Goal: Obtain resource: Download file/media

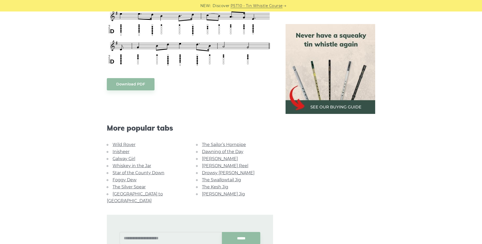
scroll to position [339, 0]
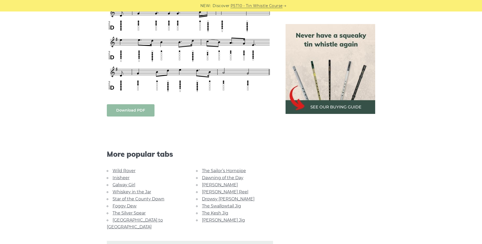
click at [135, 112] on body "NEW: Discover PST10 - Tin Whistle Course Lessons Fingering Charts Tabs & Notes …" at bounding box center [241, 127] width 482 height 932
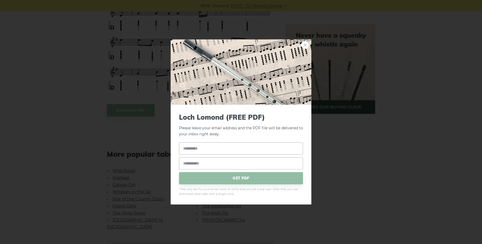
click at [305, 46] on link "×" at bounding box center [305, 45] width 8 height 8
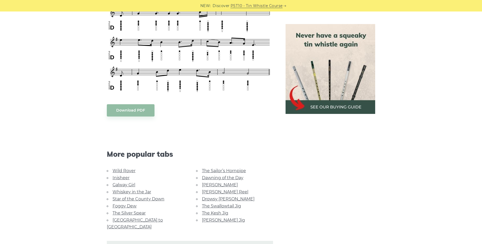
scroll to position [261, 0]
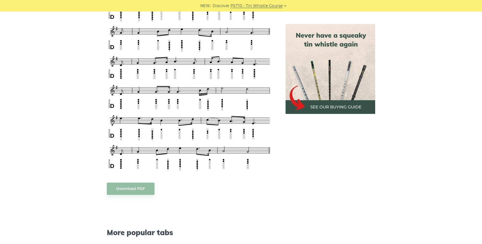
click at [343, 85] on img at bounding box center [331, 69] width 90 height 90
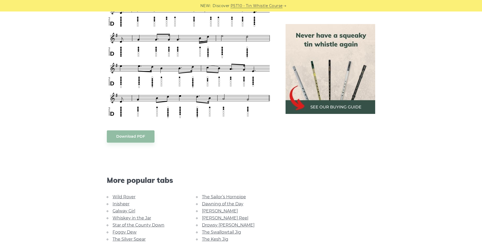
scroll to position [339, 0]
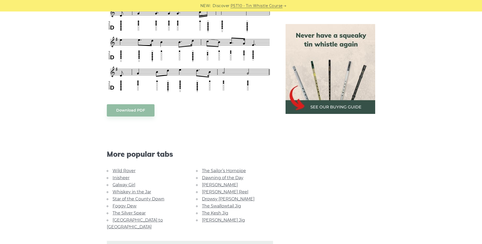
click at [145, 221] on link "Rocky Road to Dublin" at bounding box center [135, 223] width 56 height 12
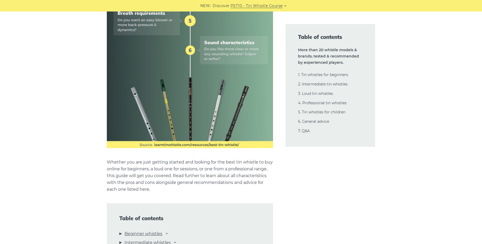
scroll to position [365, 0]
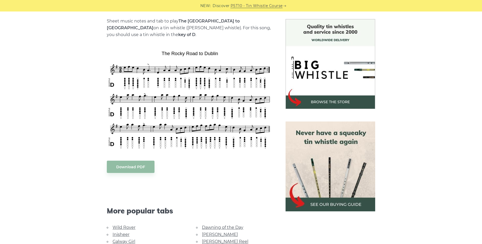
scroll to position [156, 0]
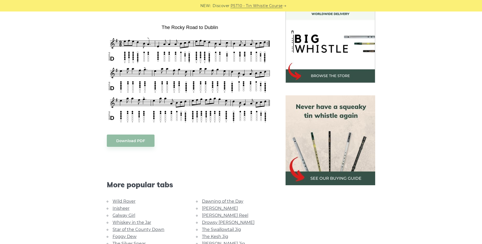
click at [131, 127] on div "Sheet music notes and tab to play The Rocky Road to Dublin on a tin whistle (pe…" at bounding box center [190, 152] width 166 height 321
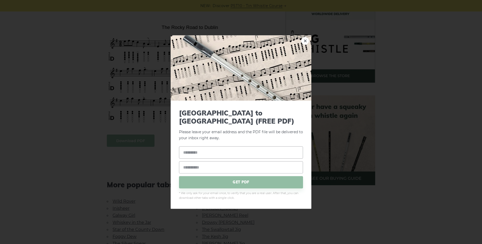
click at [129, 131] on body "NEW: Discover PST10 - Tin Whistle Course Lessons Fingering Charts Tabs & Notes …" at bounding box center [241, 230] width 482 height 773
click at [187, 150] on input "text" at bounding box center [241, 152] width 124 height 12
type input "**********"
click at [225, 176] on span "GET PDF" at bounding box center [241, 182] width 124 height 12
